Goal: Find specific page/section: Find specific page/section

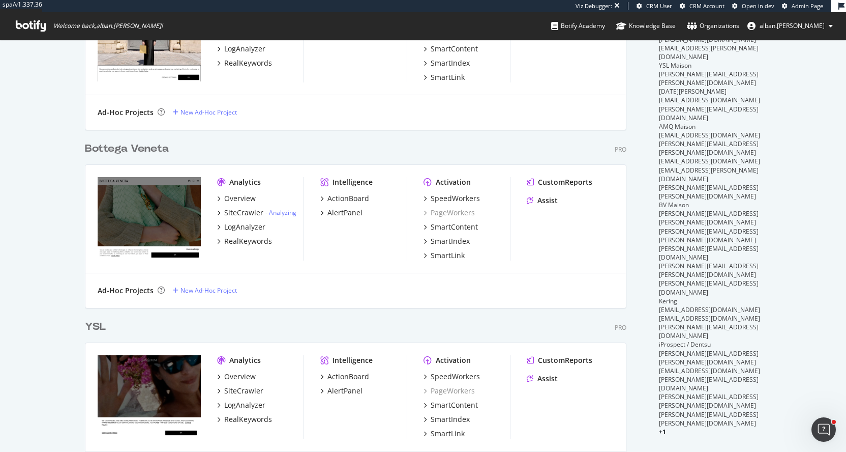
scroll to position [475, 0]
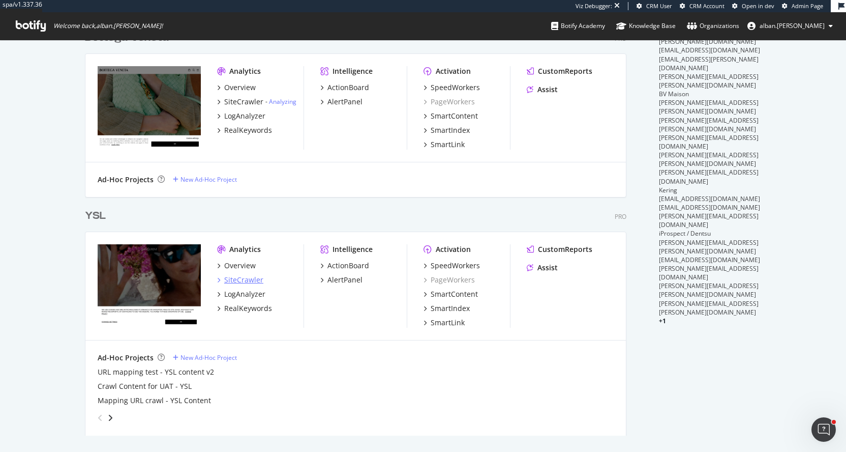
click at [248, 276] on div "SiteCrawler" at bounding box center [243, 280] width 39 height 10
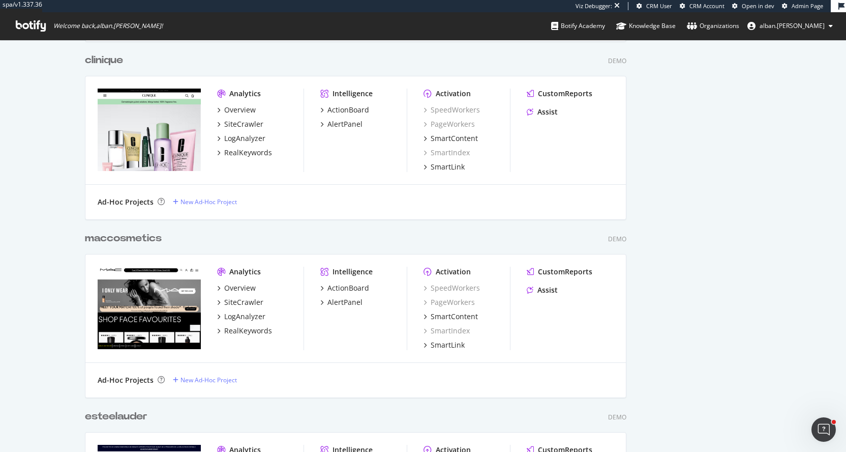
scroll to position [1284, 0]
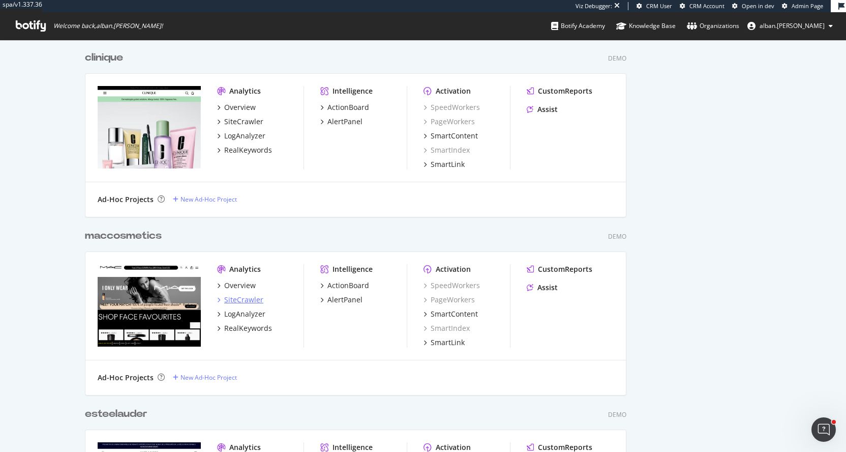
click at [247, 299] on div "SiteCrawler" at bounding box center [243, 300] width 39 height 10
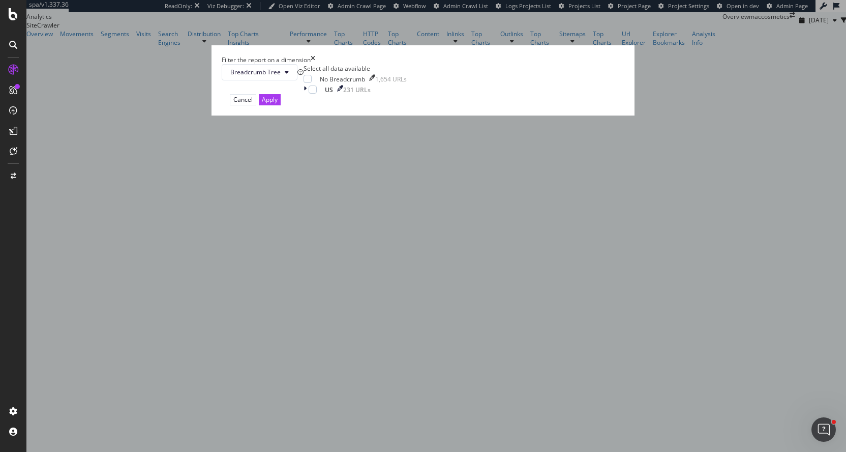
click at [315, 64] on icon "times" at bounding box center [313, 59] width 5 height 9
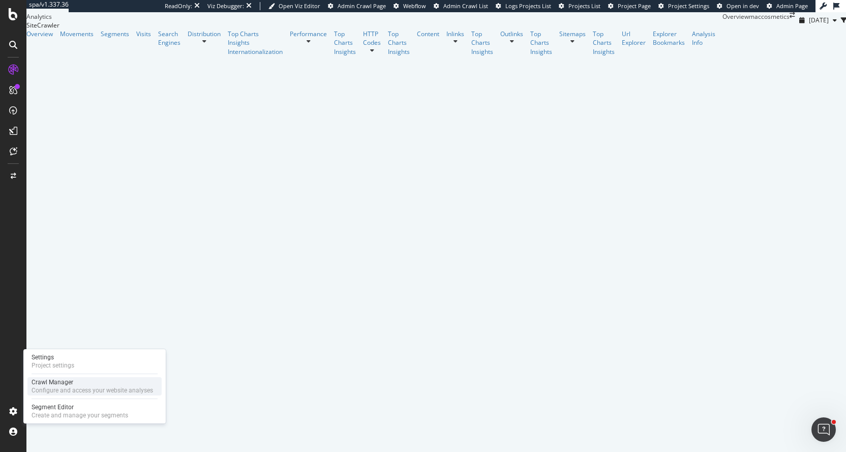
click at [42, 389] on div "Configure and access your website analyses" at bounding box center [93, 390] width 122 height 8
